Goal: Task Accomplishment & Management: Complete application form

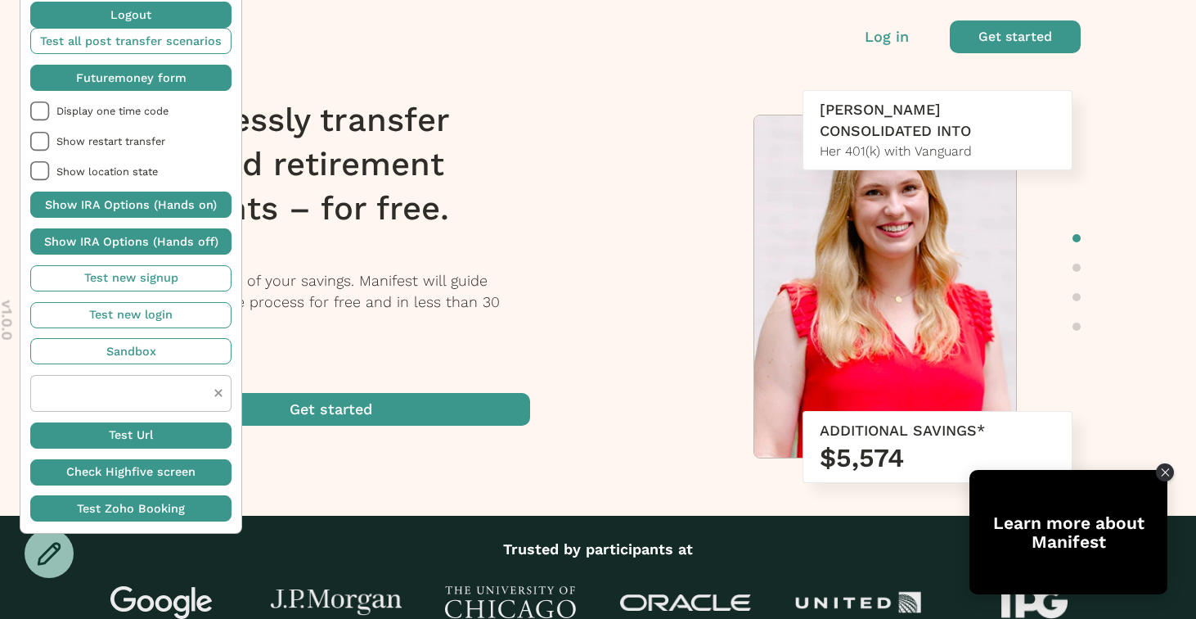
click at [51, 567] on div at bounding box center [49, 553] width 49 height 49
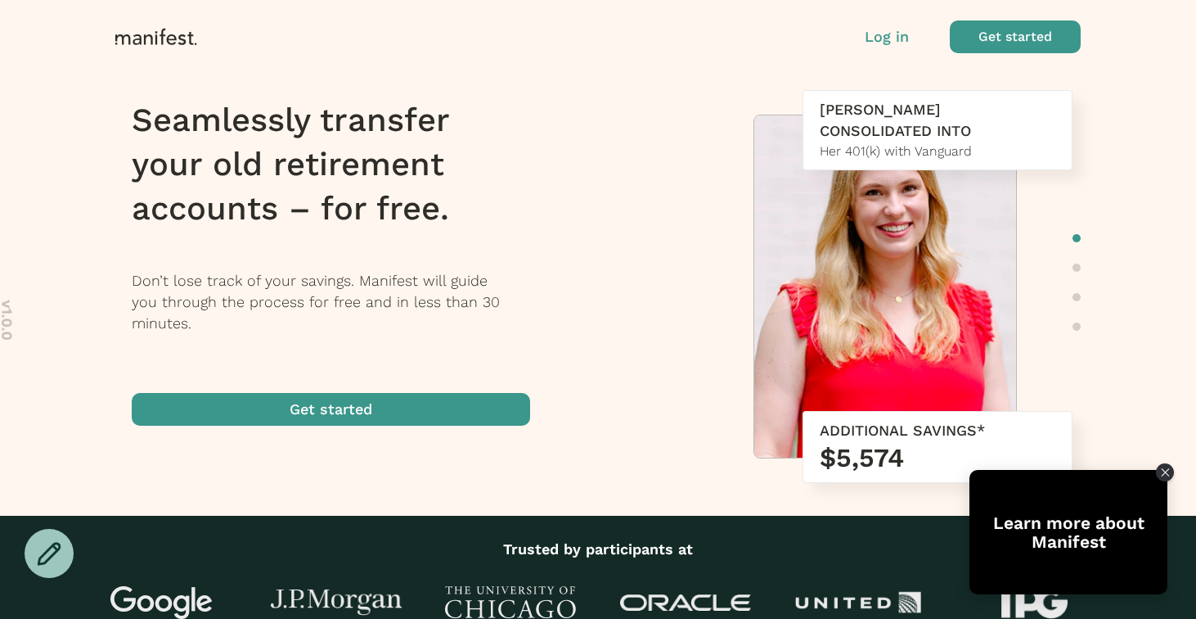
click at [995, 48] on span "button" at bounding box center [1015, 36] width 131 height 33
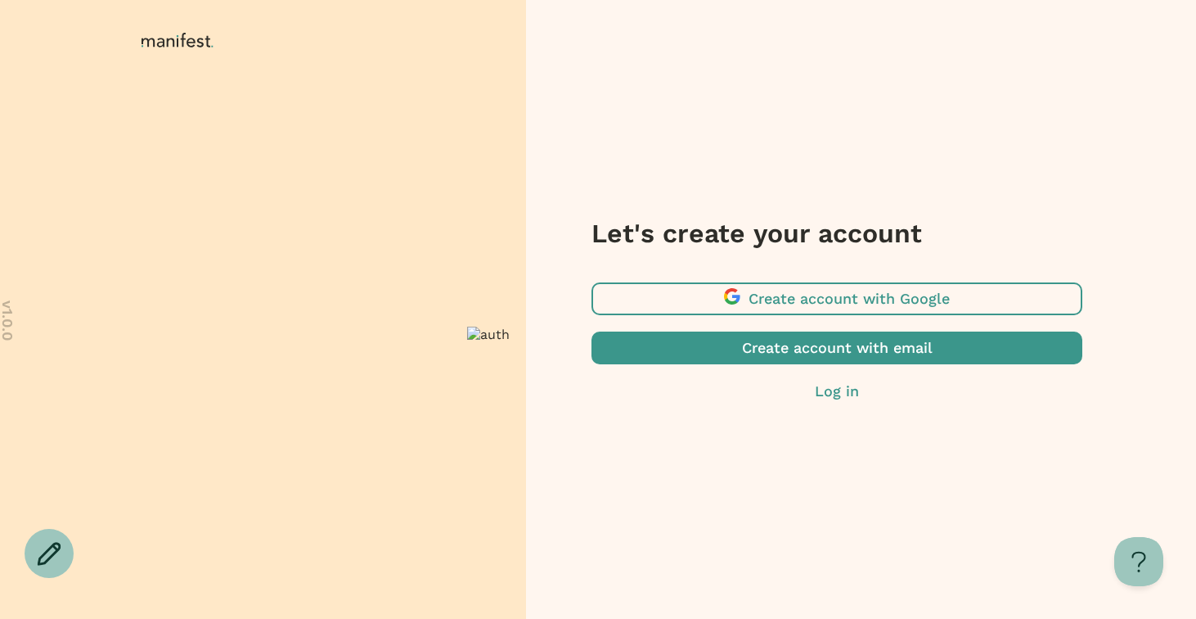
click at [830, 386] on p "Log in" at bounding box center [837, 391] width 491 height 21
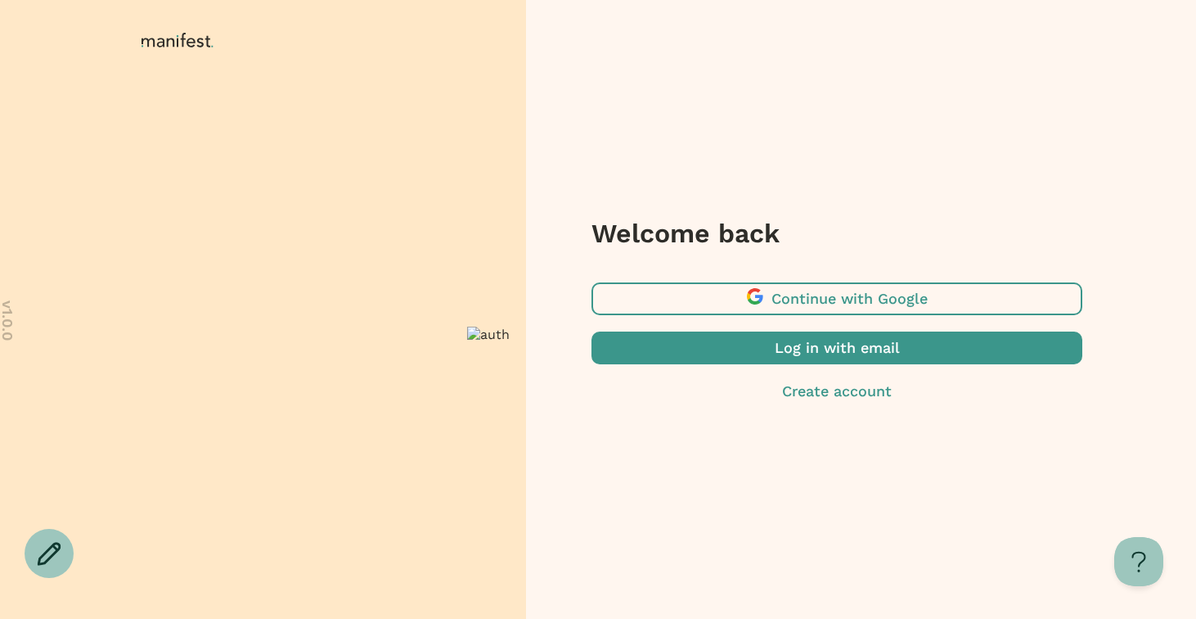
click at [811, 349] on span "button" at bounding box center [837, 347] width 491 height 33
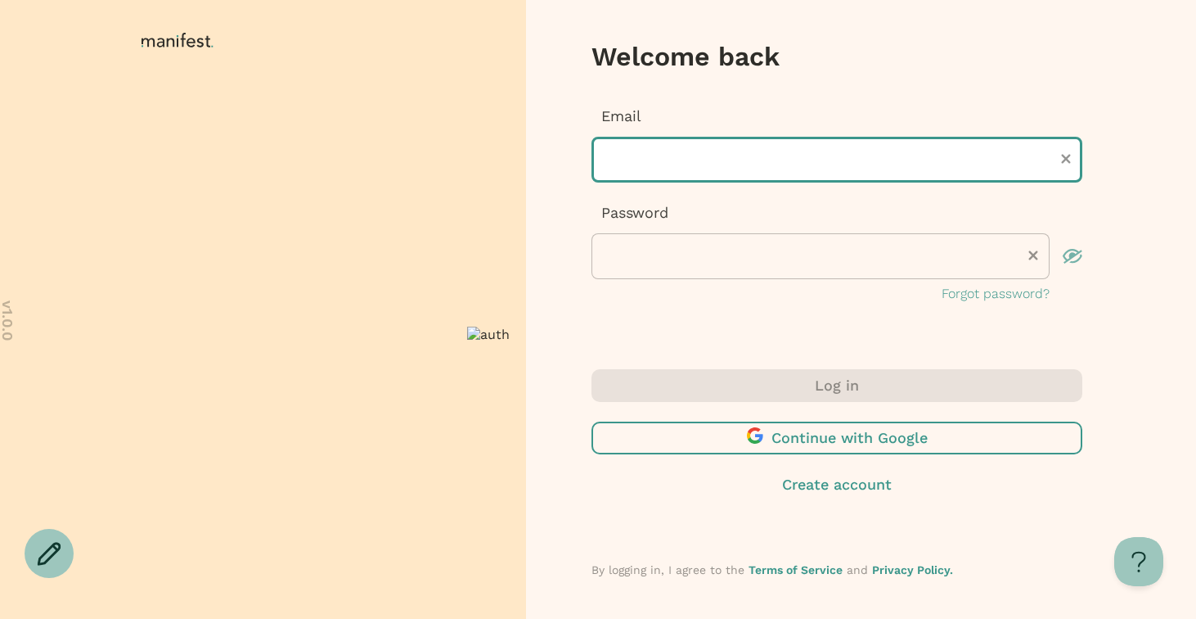
click at [660, 161] on input "text" at bounding box center [837, 160] width 491 height 46
type input "**********"
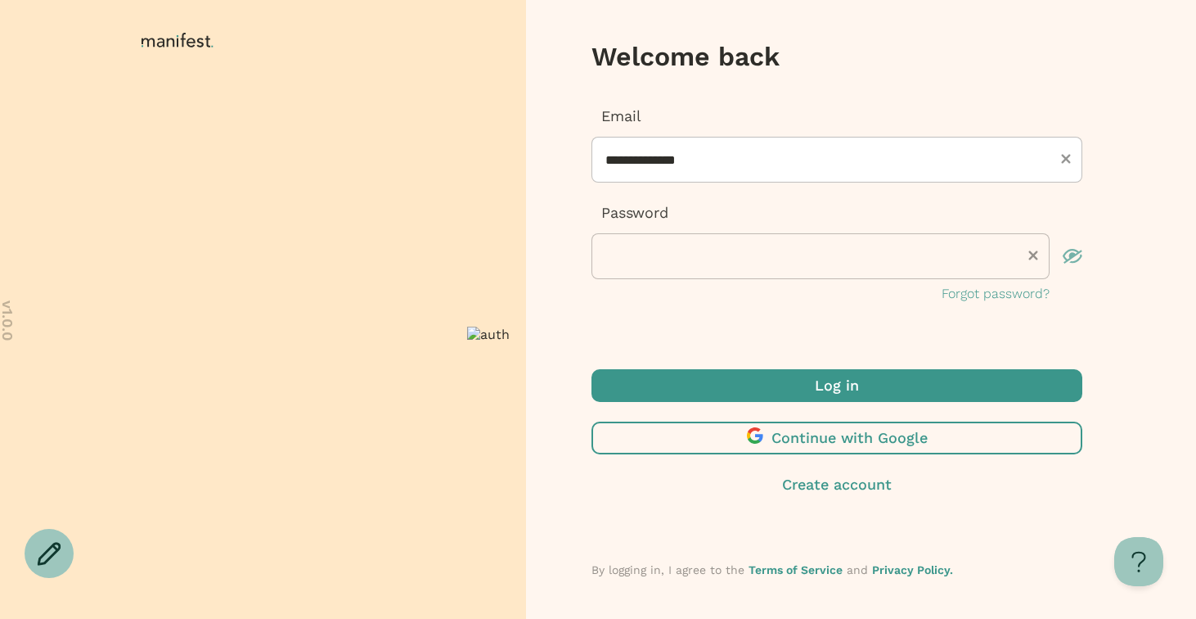
click at [733, 401] on span "submit" at bounding box center [837, 385] width 491 height 33
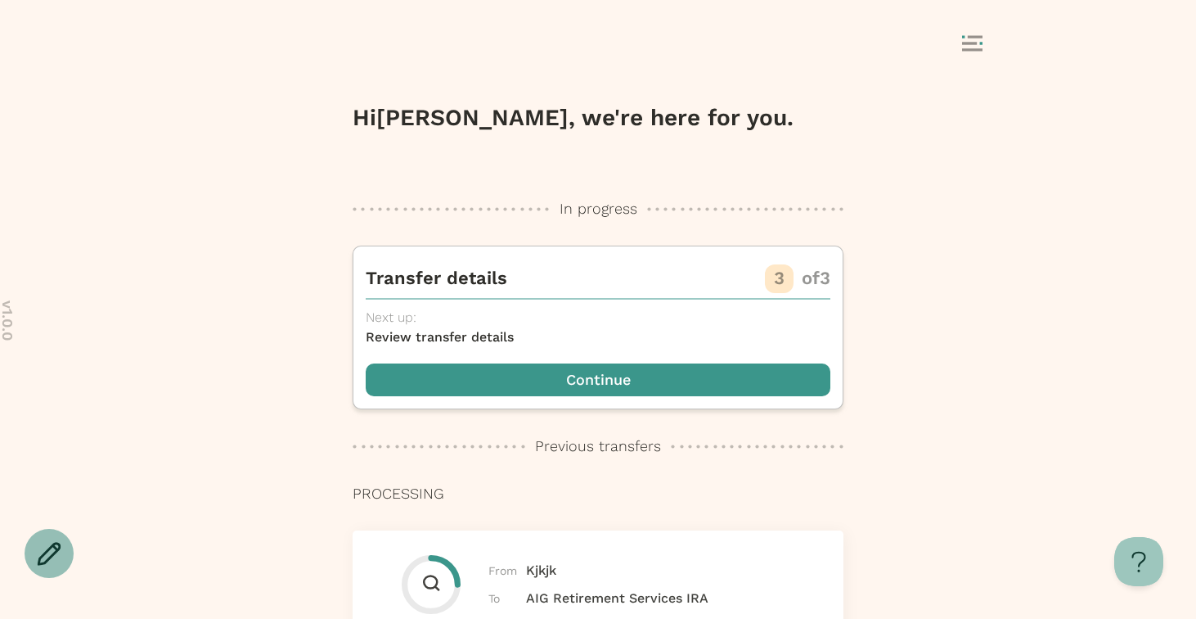
click at [34, 546] on div at bounding box center [49, 553] width 49 height 49
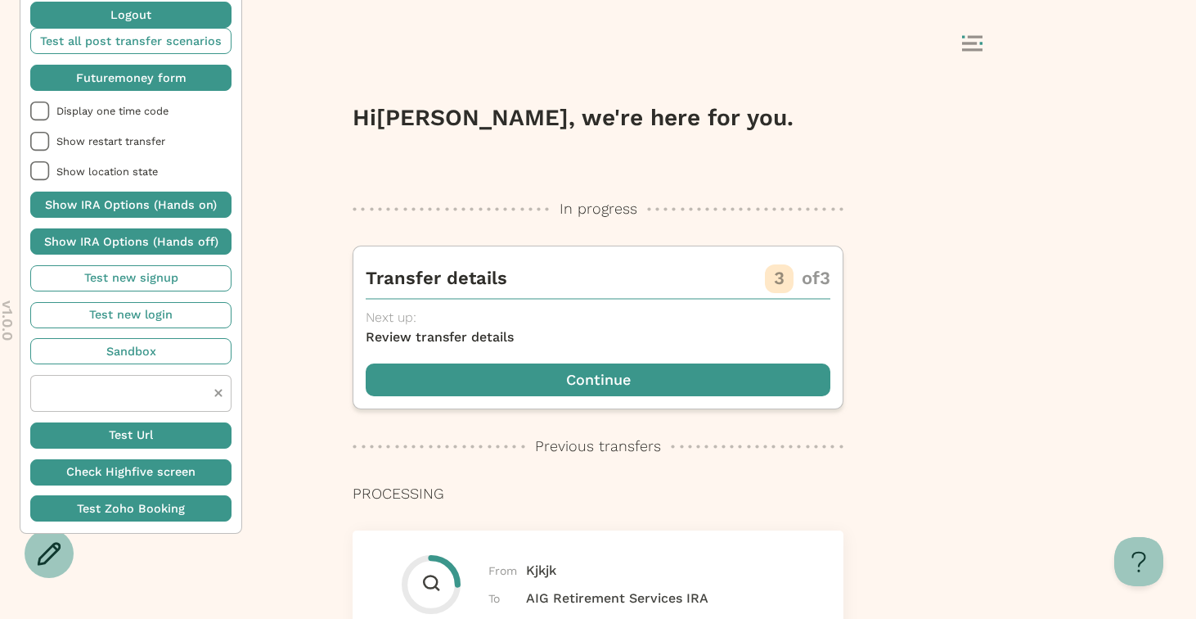
click at [84, 77] on span "button" at bounding box center [130, 78] width 201 height 26
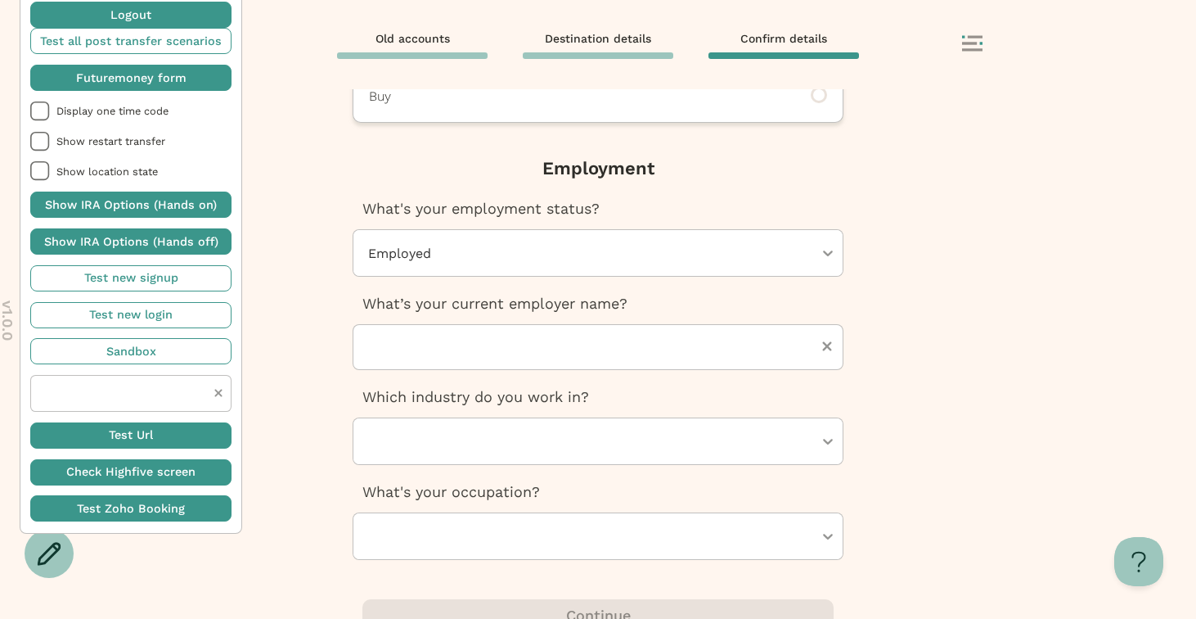
scroll to position [620, 0]
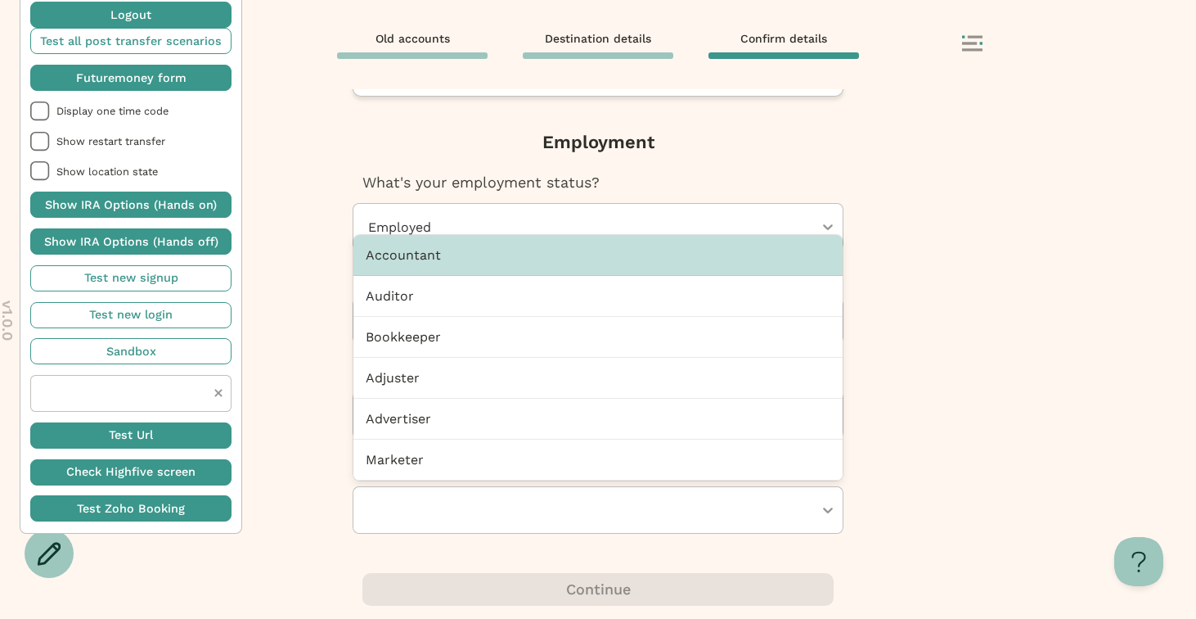
click at [532, 512] on div at bounding box center [590, 510] width 447 height 46
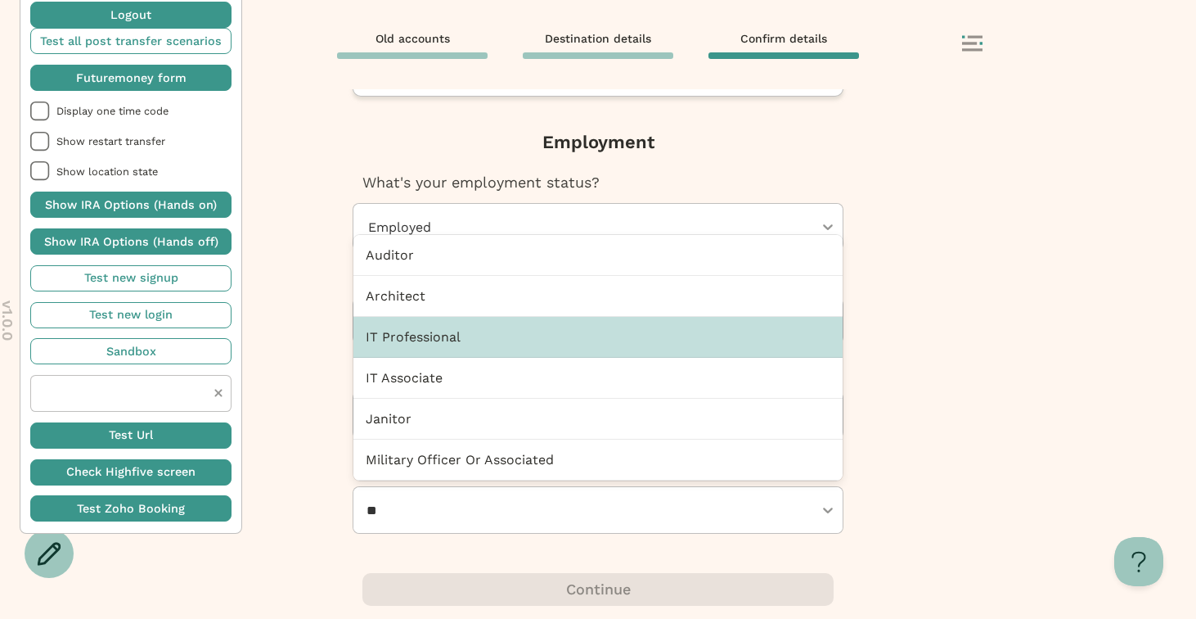
type input "**"
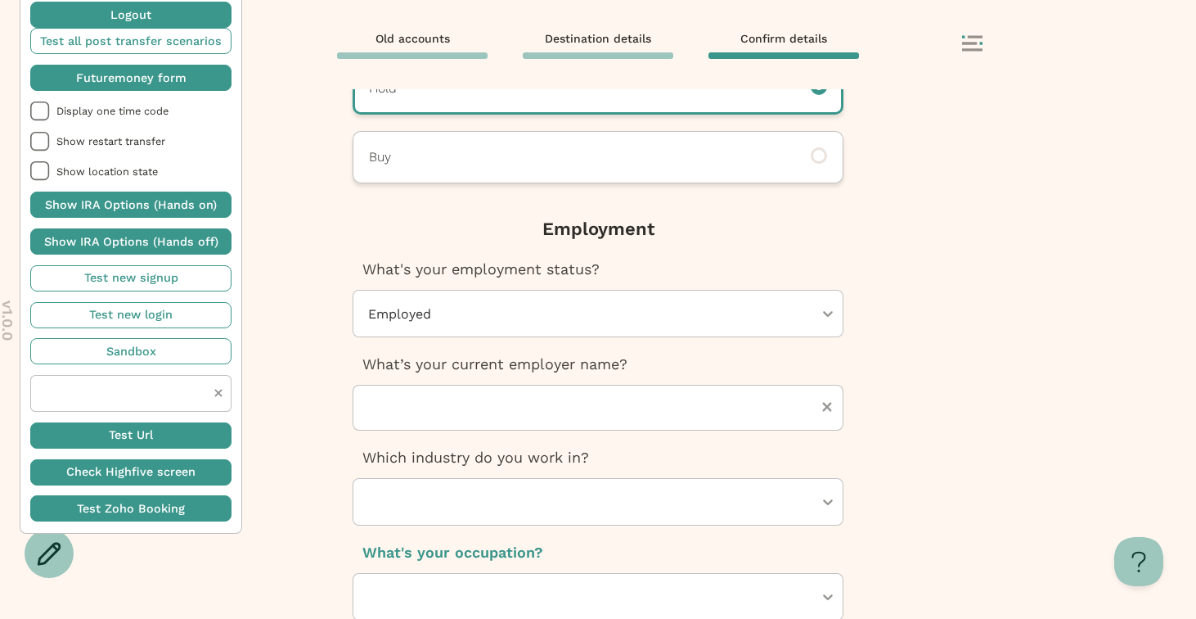
scroll to position [529, 0]
